Goal: Navigation & Orientation: Go to known website

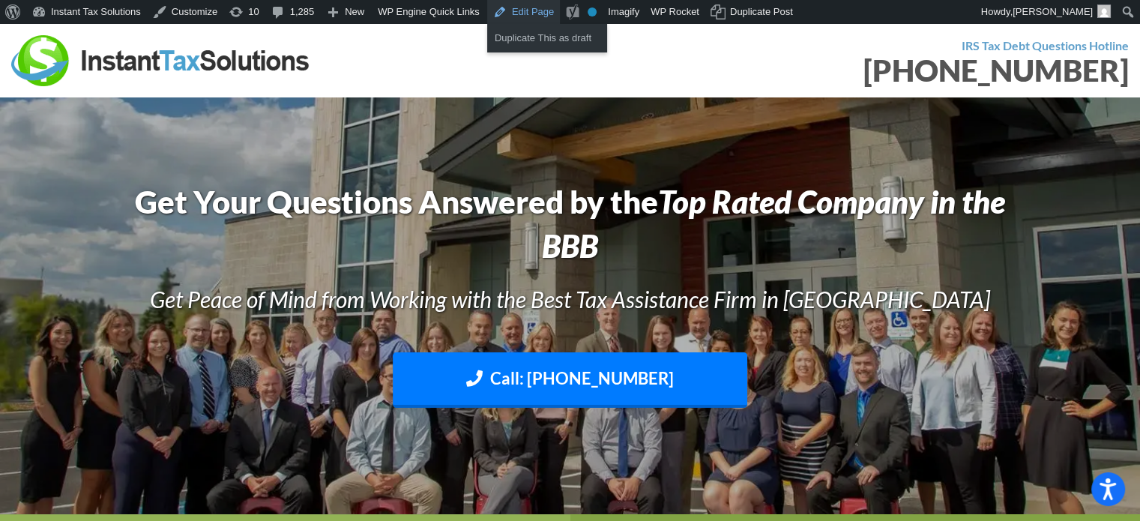
scroll to position [24, 0]
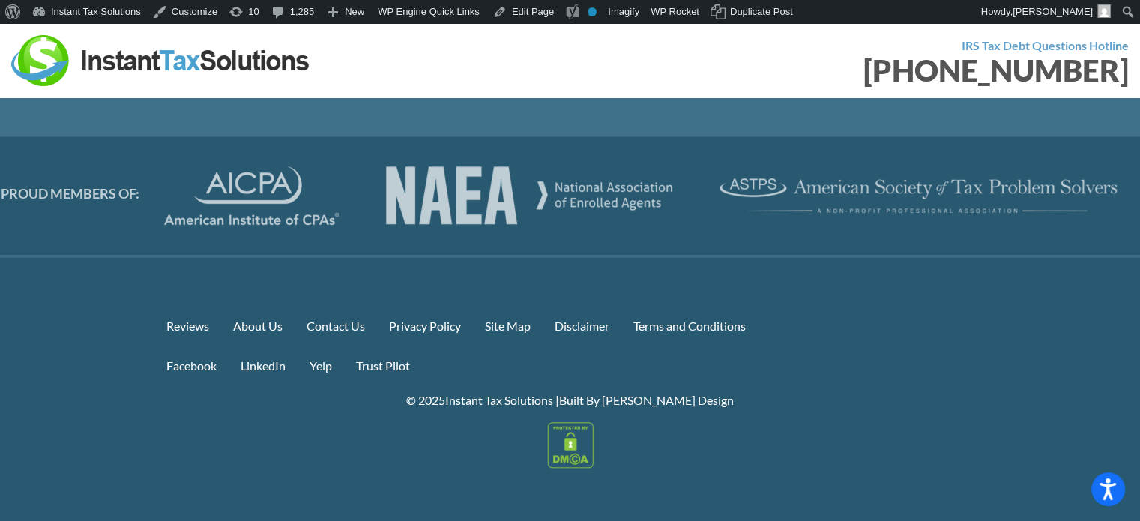
scroll to position [5683, 0]
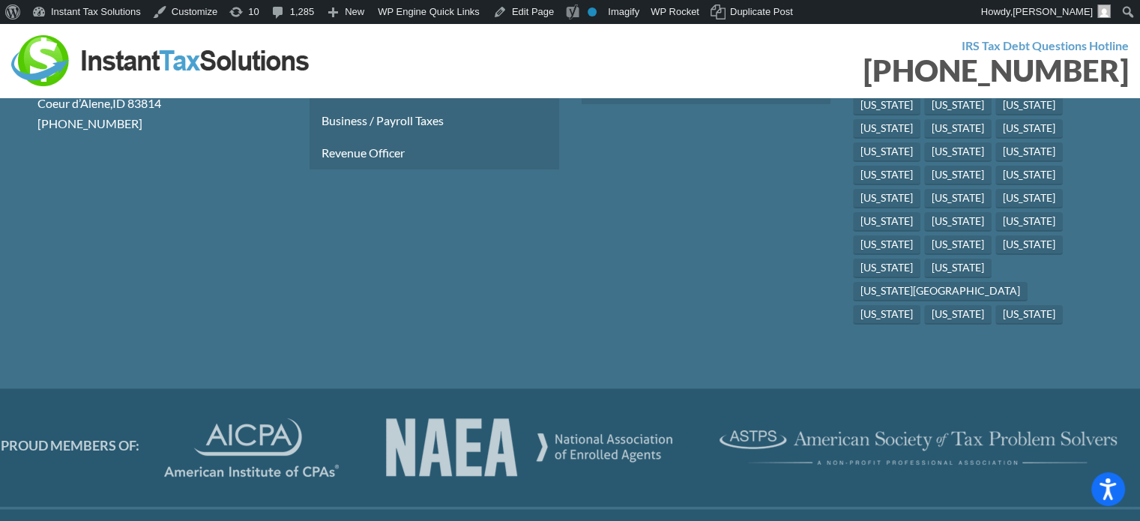
scroll to position [5683, 0]
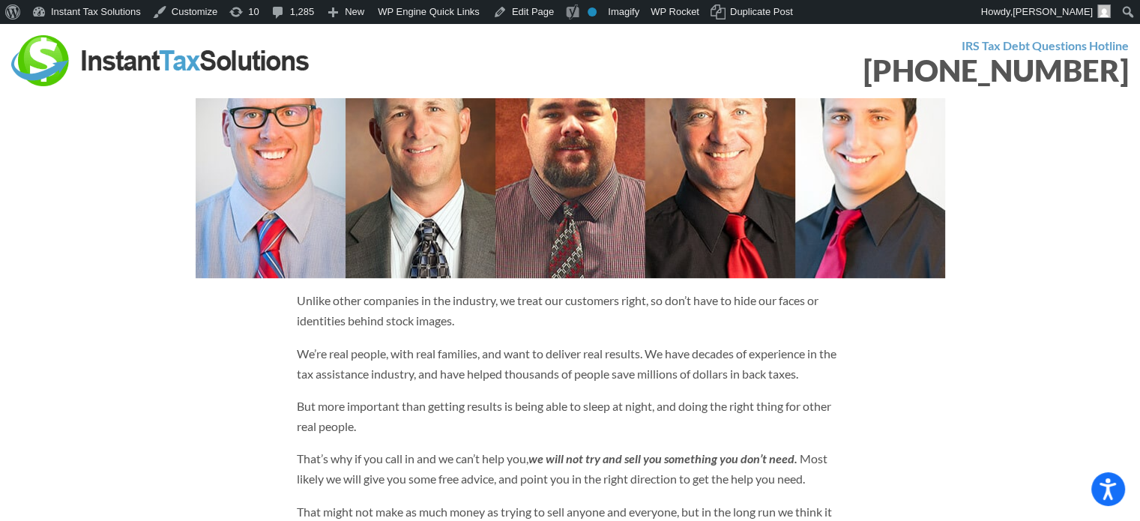
scroll to position [569, 0]
